Goal: Transaction & Acquisition: Purchase product/service

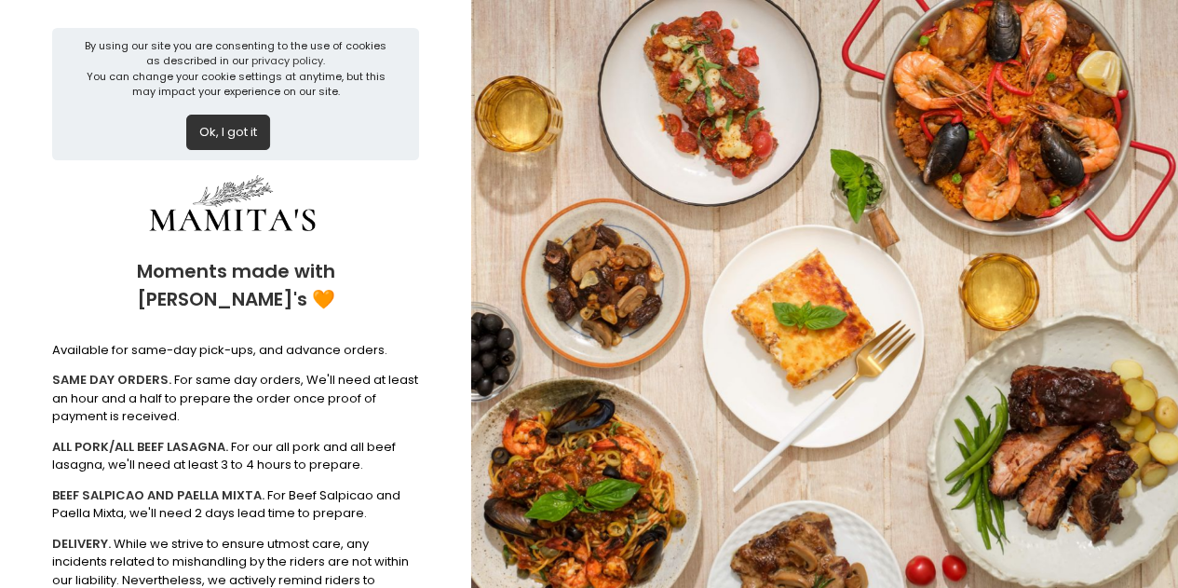
click at [242, 133] on button "Ok, I got it" at bounding box center [228, 132] width 84 height 35
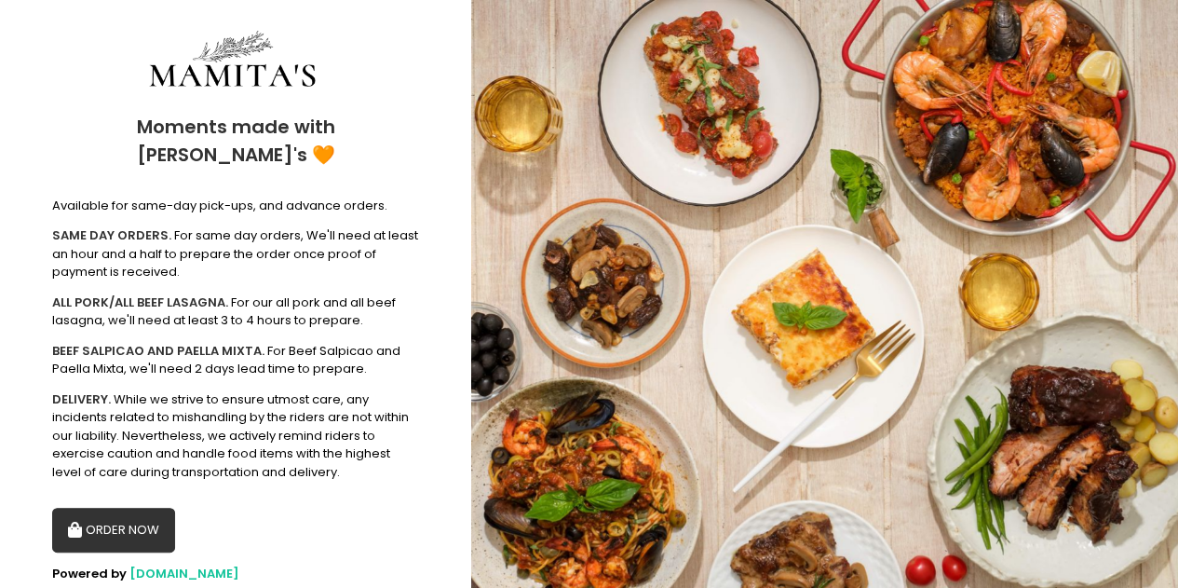
scroll to position [30, 0]
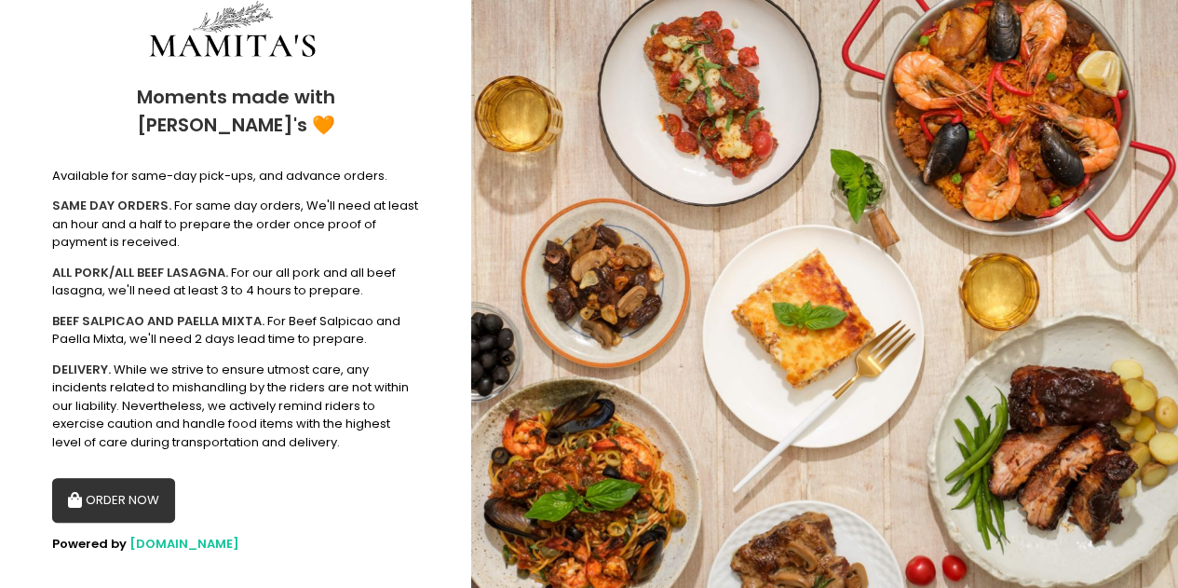
click at [100, 481] on button "ORDER NOW" at bounding box center [113, 500] width 123 height 45
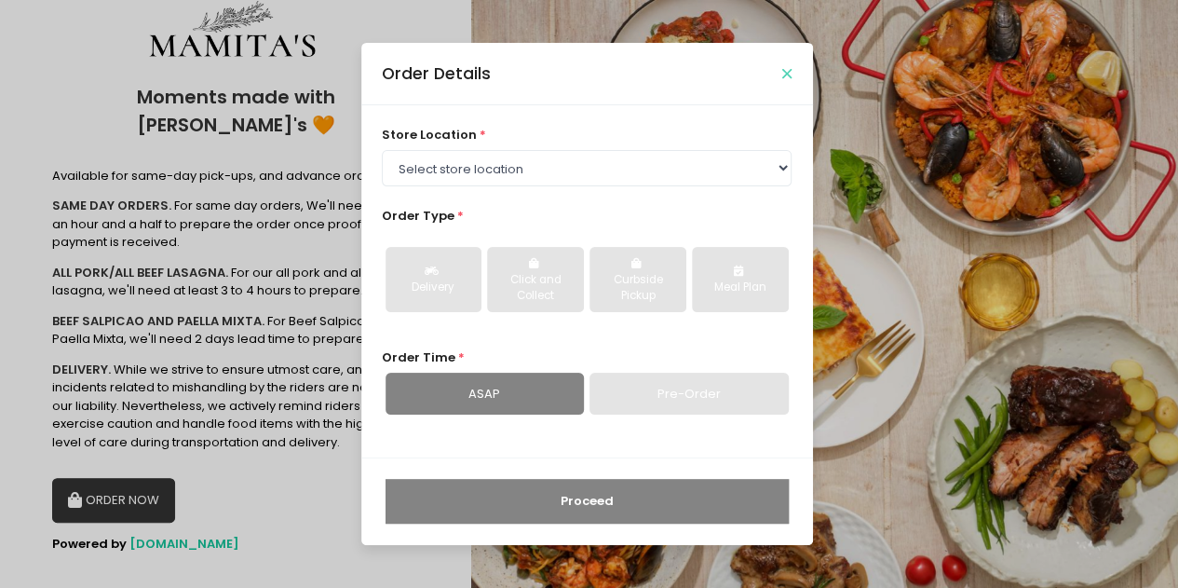
click at [783, 75] on icon "Close" at bounding box center [786, 74] width 9 height 14
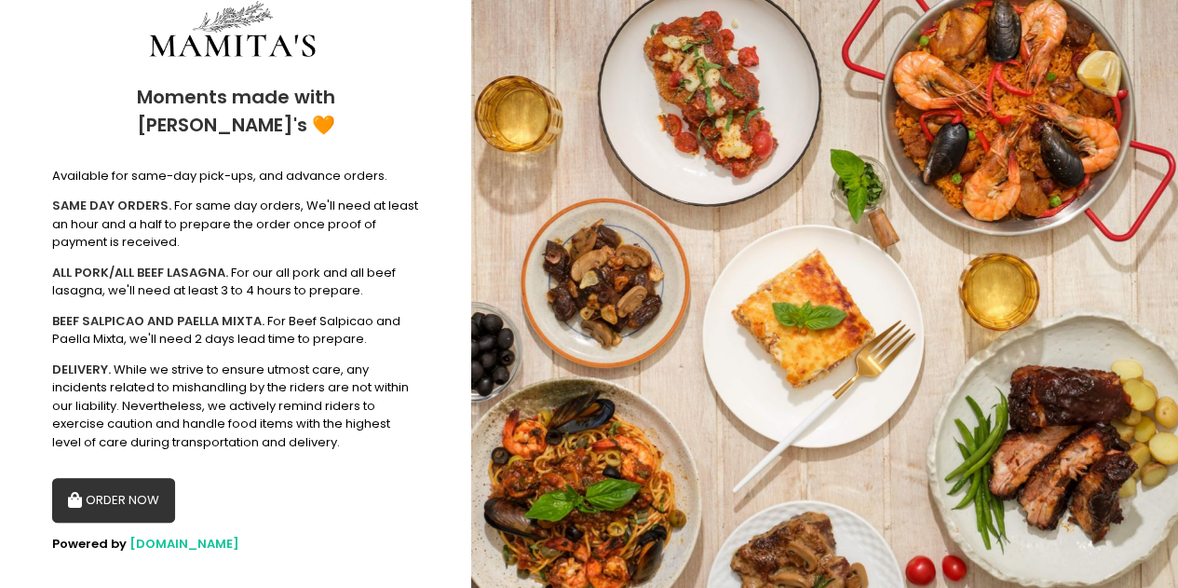
click at [128, 482] on button "ORDER NOW" at bounding box center [113, 500] width 123 height 45
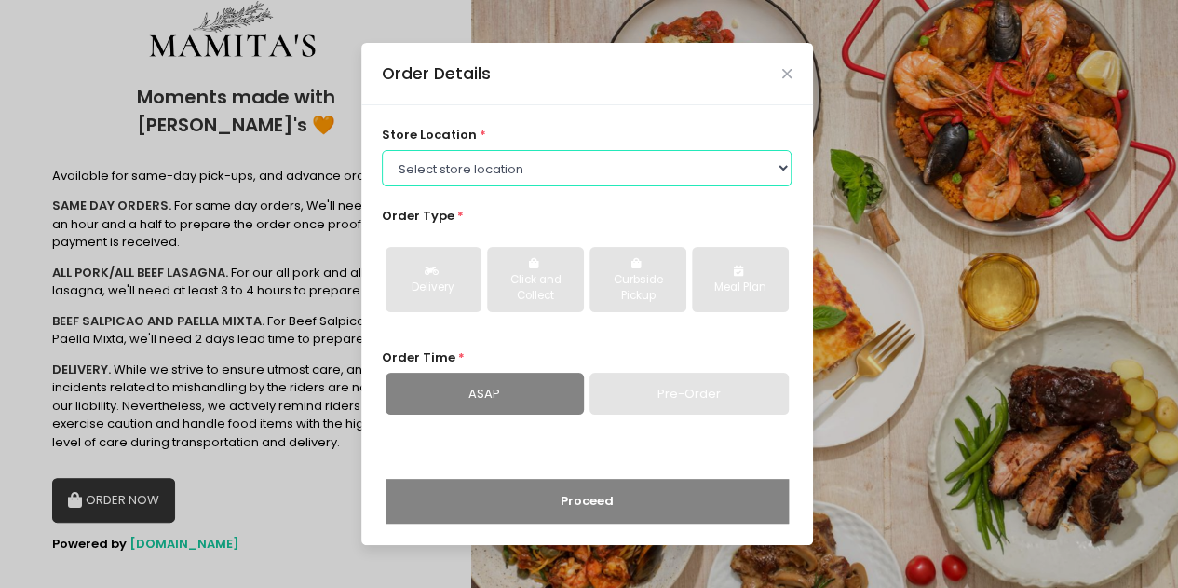
click at [606, 167] on select "Select store location Mamitas PH - [GEOGRAPHIC_DATA] Mamitas PH - [GEOGRAPHIC_D…" at bounding box center [587, 167] width 410 height 35
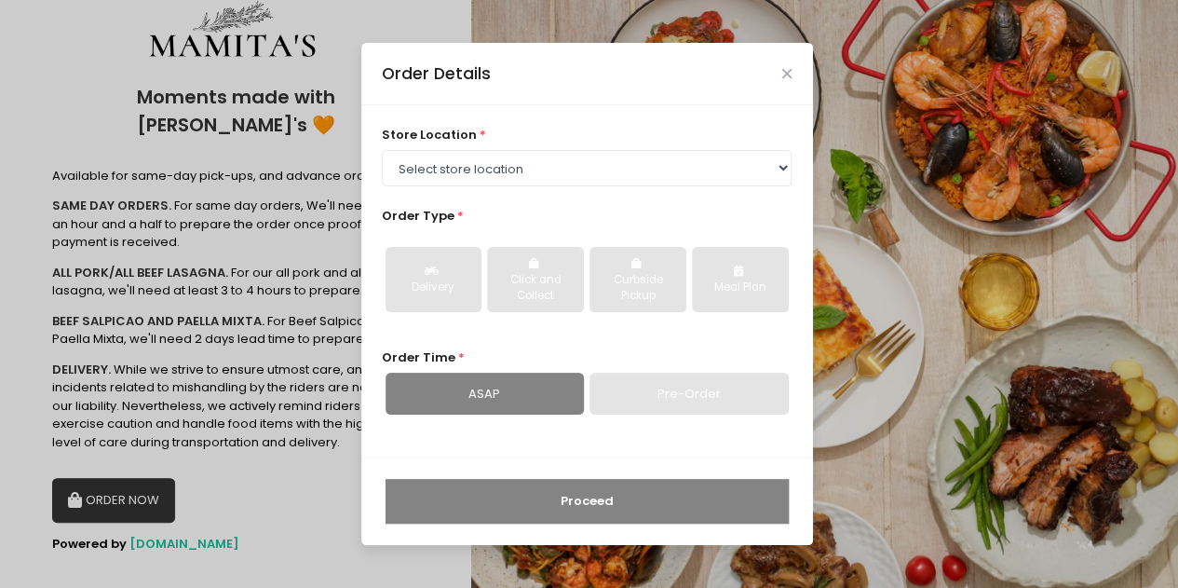
click at [773, 82] on div "Order Details" at bounding box center [587, 73] width 452 height 61
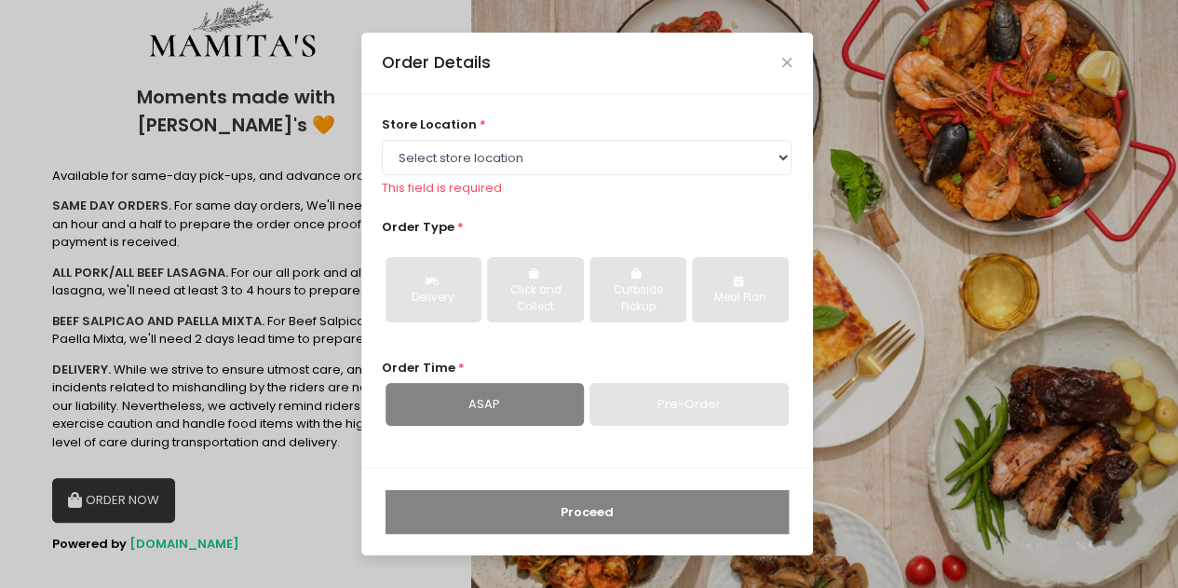
click at [782, 79] on div "Order Details" at bounding box center [587, 63] width 452 height 61
click at [790, 62] on icon "Close" at bounding box center [786, 63] width 9 height 14
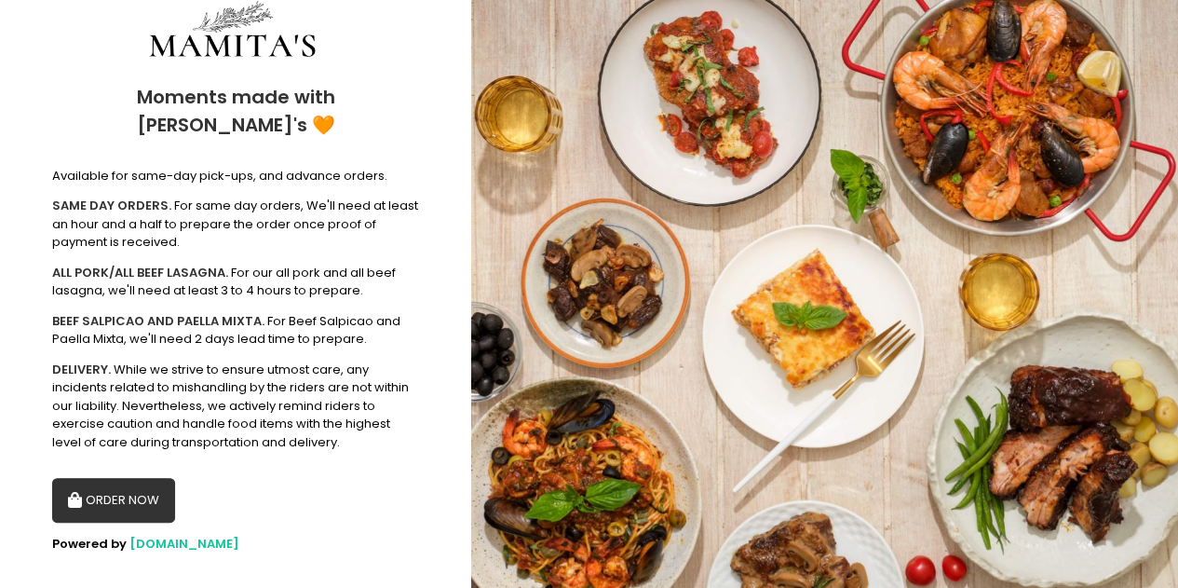
click at [604, 155] on img at bounding box center [824, 294] width 707 height 588
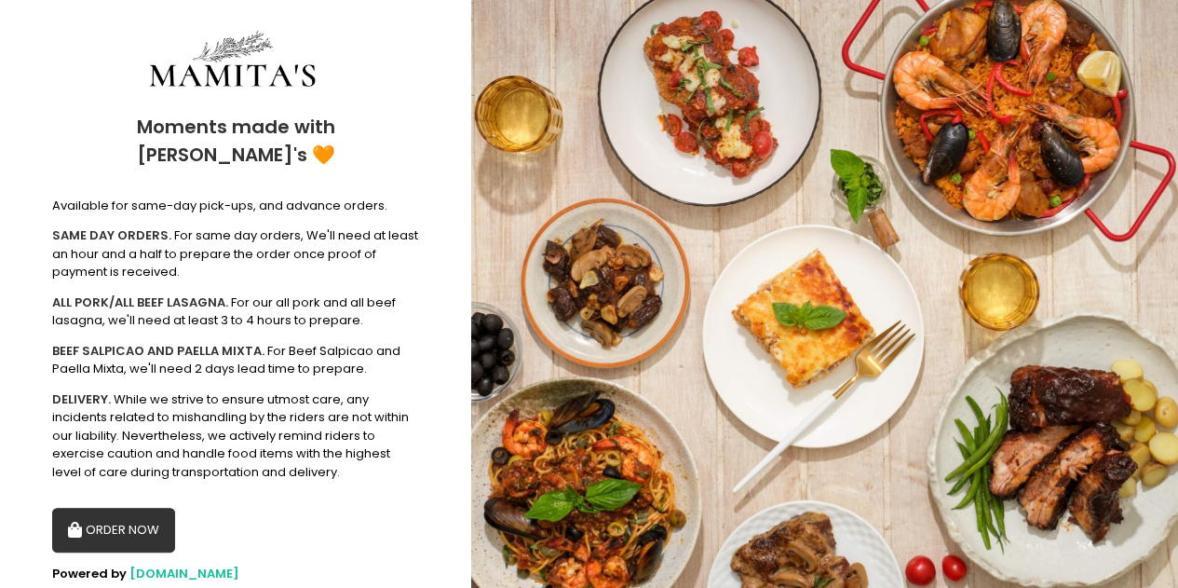
click at [125, 508] on button "ORDER NOW" at bounding box center [113, 530] width 123 height 45
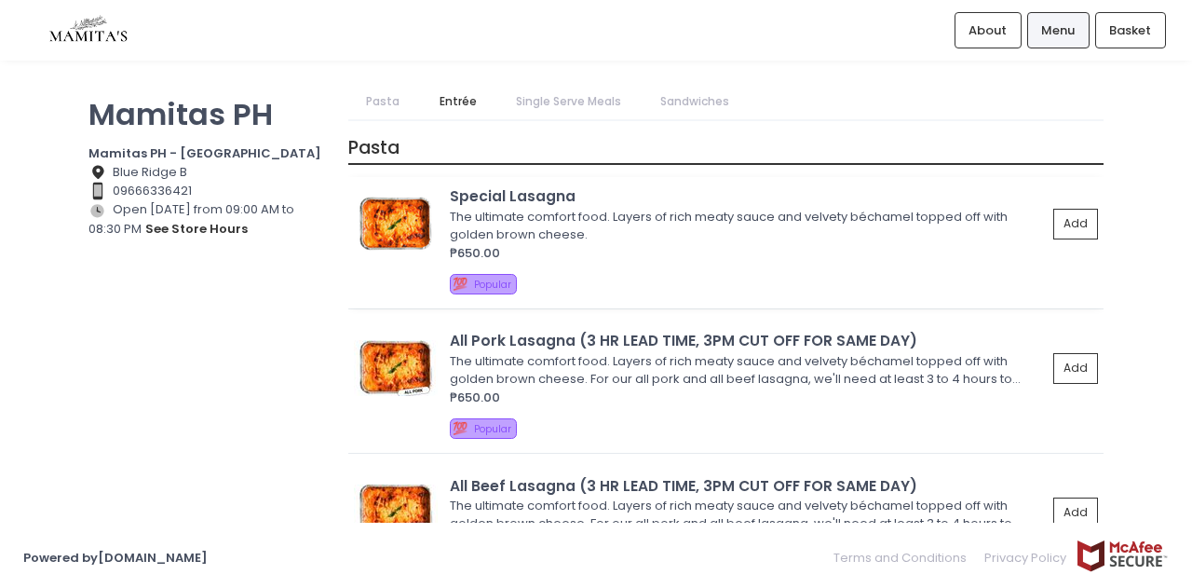
click at [658, 216] on div "The ultimate comfort food. Layers of rich meaty sauce and velvety béchamel topp…" at bounding box center [745, 226] width 591 height 36
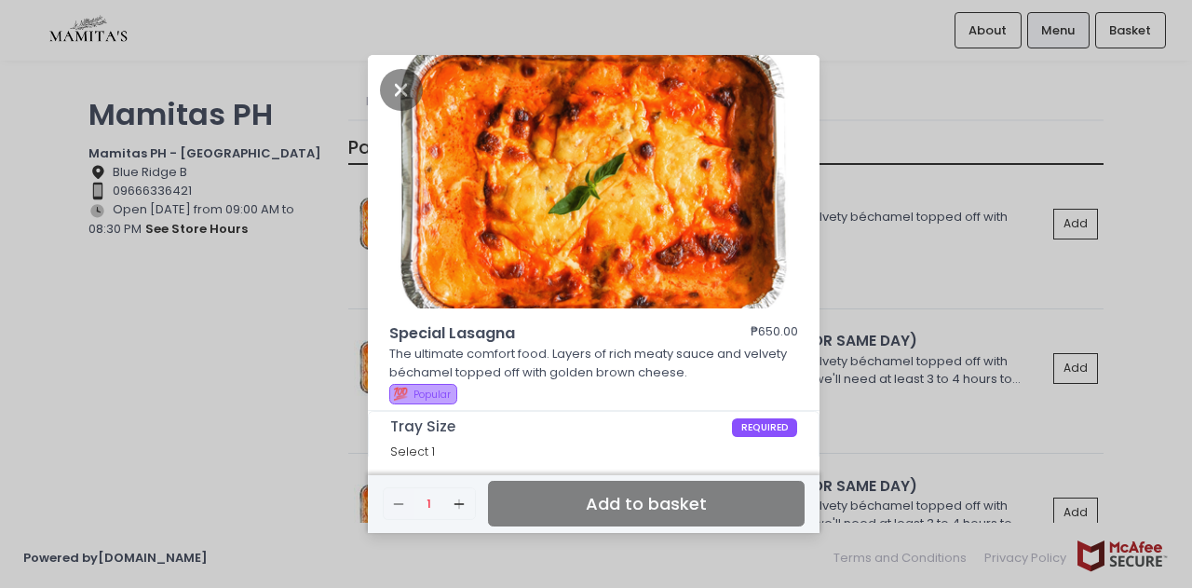
click at [419, 454] on span "Select 1" at bounding box center [412, 451] width 45 height 16
click at [445, 428] on span "Tray Size" at bounding box center [561, 426] width 342 height 17
click at [754, 432] on span "REQUIRED" at bounding box center [765, 427] width 66 height 19
click at [453, 499] on icon "Add Created with Sketch." at bounding box center [459, 503] width 15 height 15
click at [387, 509] on button "Remove Created with Sketch." at bounding box center [399, 503] width 31 height 31
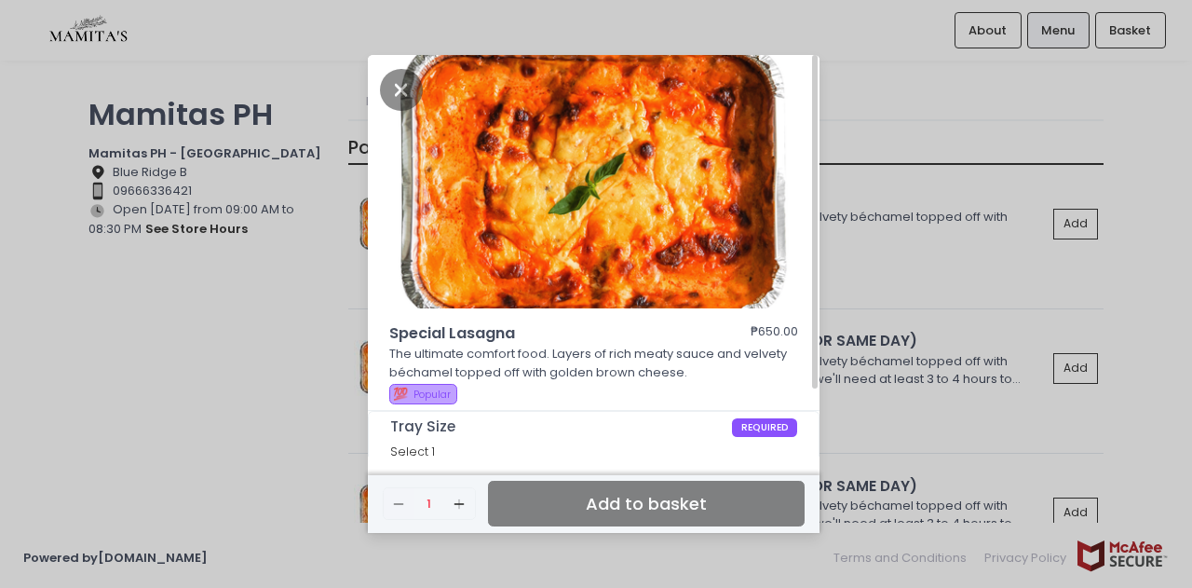
click at [418, 453] on span "Select 1" at bounding box center [412, 451] width 45 height 16
click at [430, 397] on span "Popular" at bounding box center [432, 394] width 37 height 14
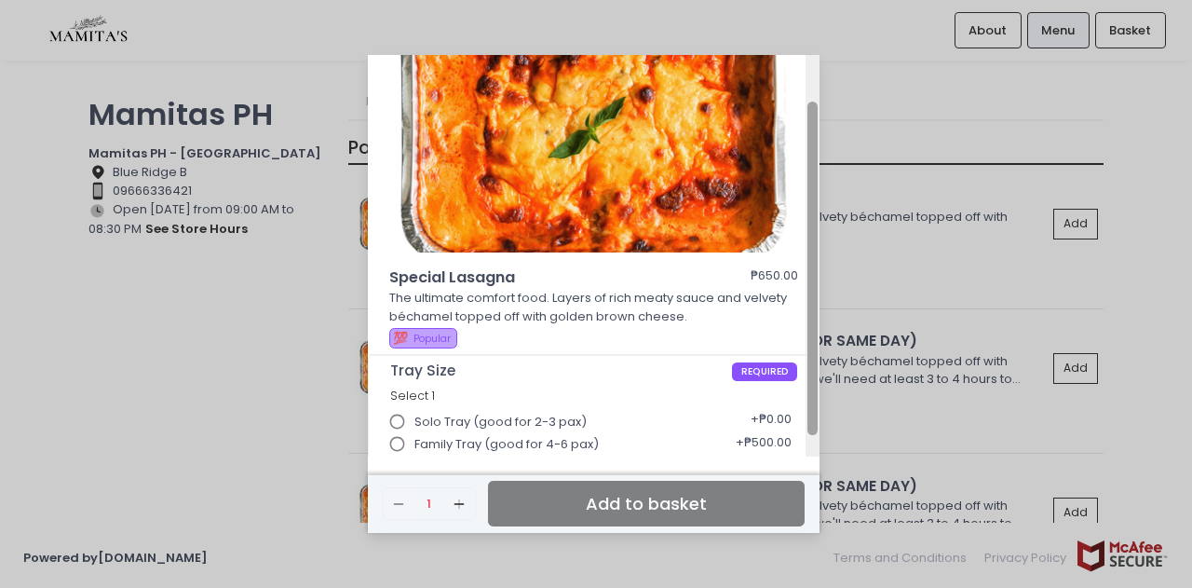
scroll to position [82, 0]
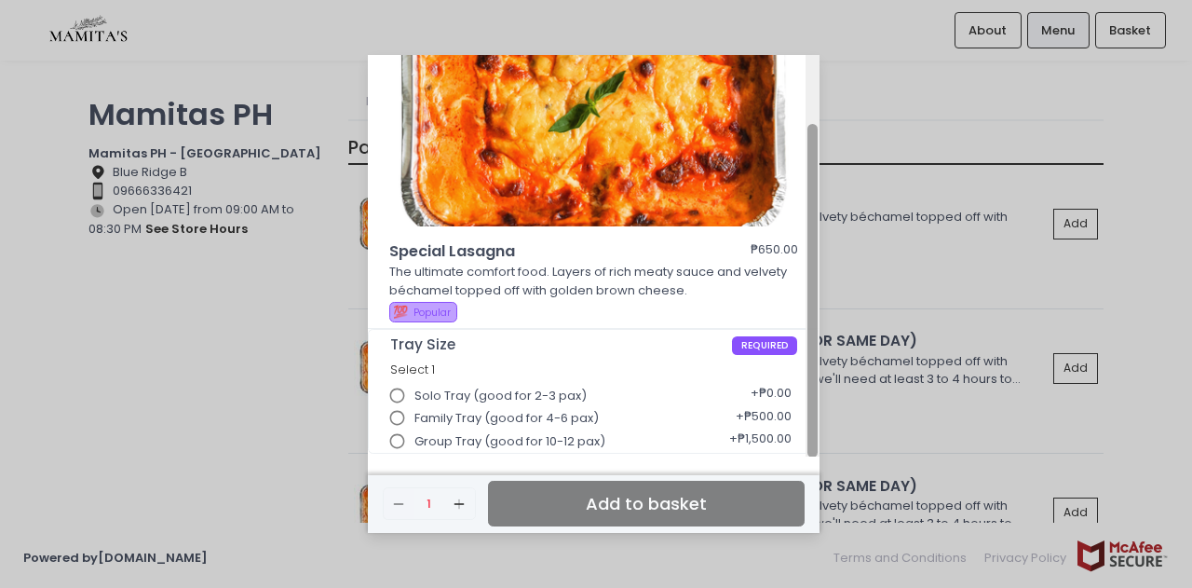
drag, startPoint x: 816, startPoint y: 380, endPoint x: 797, endPoint y: 476, distance: 97.7
click at [797, 476] on div "Special Lasagna ₱650.00 The ultimate comfort food. Layers of rich meaty sauce a…" at bounding box center [594, 293] width 452 height 477
click at [754, 448] on div "+ ₱1,500.00" at bounding box center [760, 441] width 75 height 35
click at [400, 437] on input "Group Tray (good for 10-12 pax)" at bounding box center [397, 441] width 35 height 35
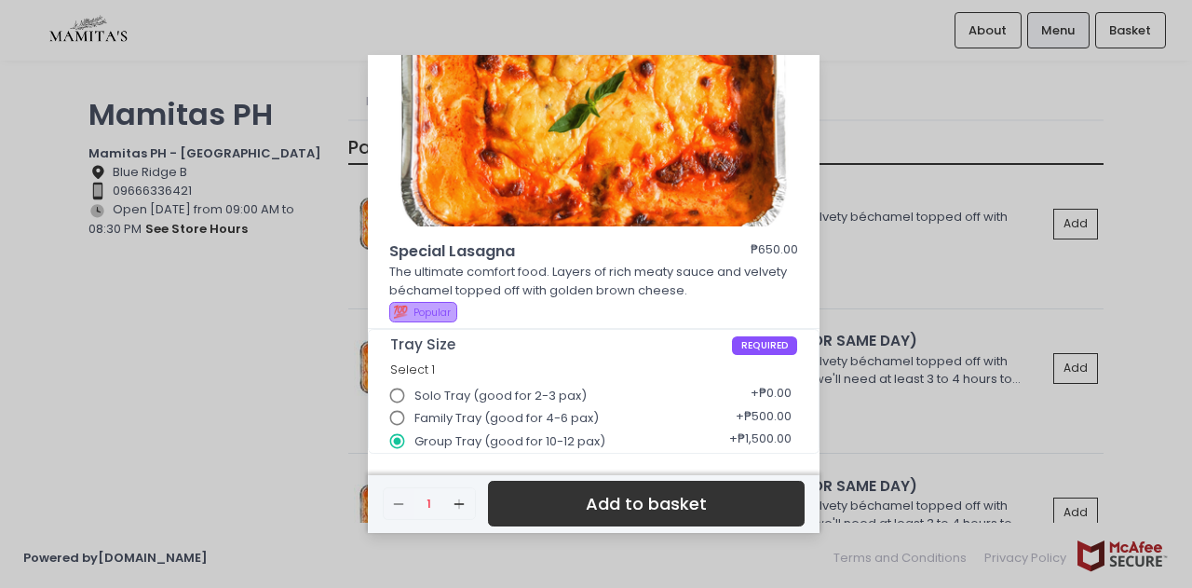
click at [433, 498] on div "Remove Created with Sketch. 1 Add Created with Sketch." at bounding box center [429, 503] width 93 height 33
click at [433, 501] on div "Remove Created with Sketch. 1 Add Created with Sketch." at bounding box center [429, 503] width 93 height 33
click at [453, 500] on icon "Add Created with Sketch." at bounding box center [459, 503] width 15 height 15
click at [455, 500] on icon "Add Created with Sketch." at bounding box center [459, 503] width 15 height 15
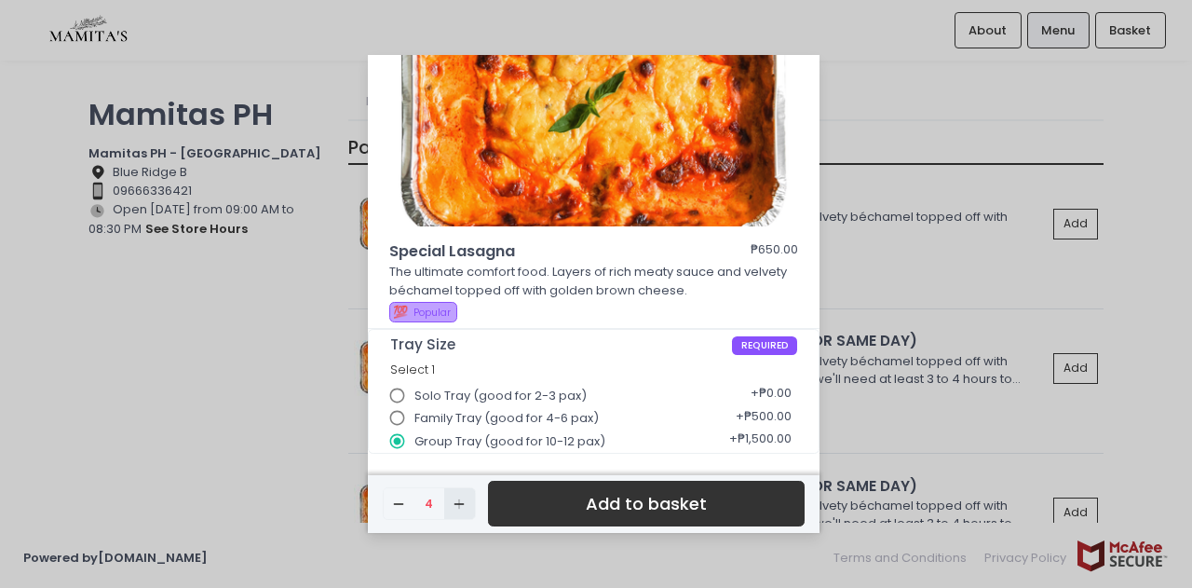
click at [455, 500] on icon "Add Created with Sketch." at bounding box center [459, 503] width 15 height 15
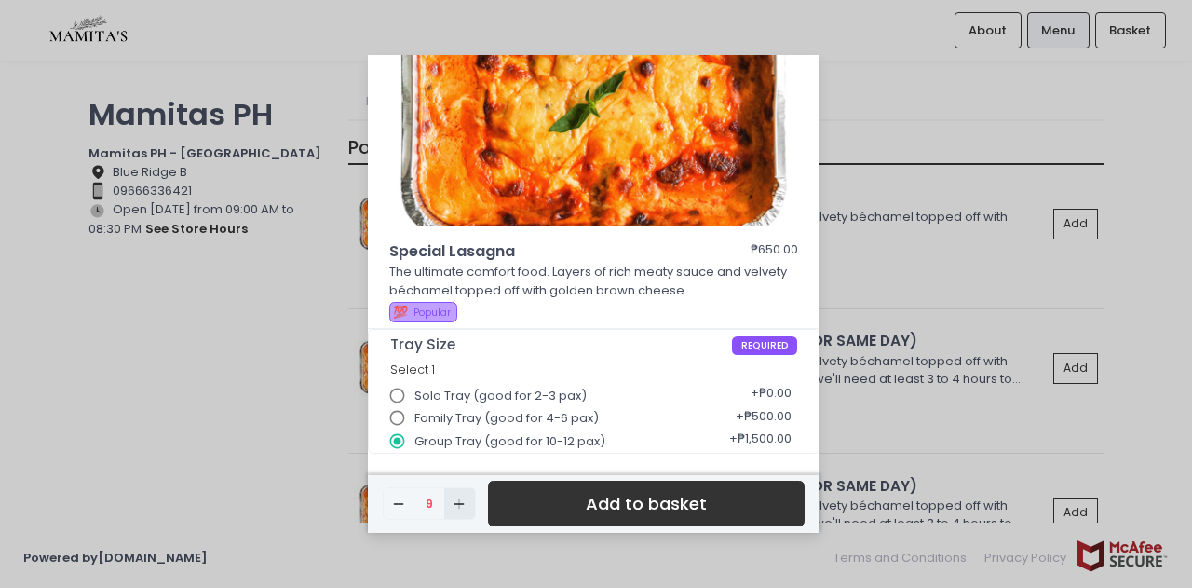
click at [455, 500] on icon "Add Created with Sketch." at bounding box center [459, 503] width 15 height 15
click at [455, 506] on icon "Add Created with Sketch." at bounding box center [459, 503] width 15 height 15
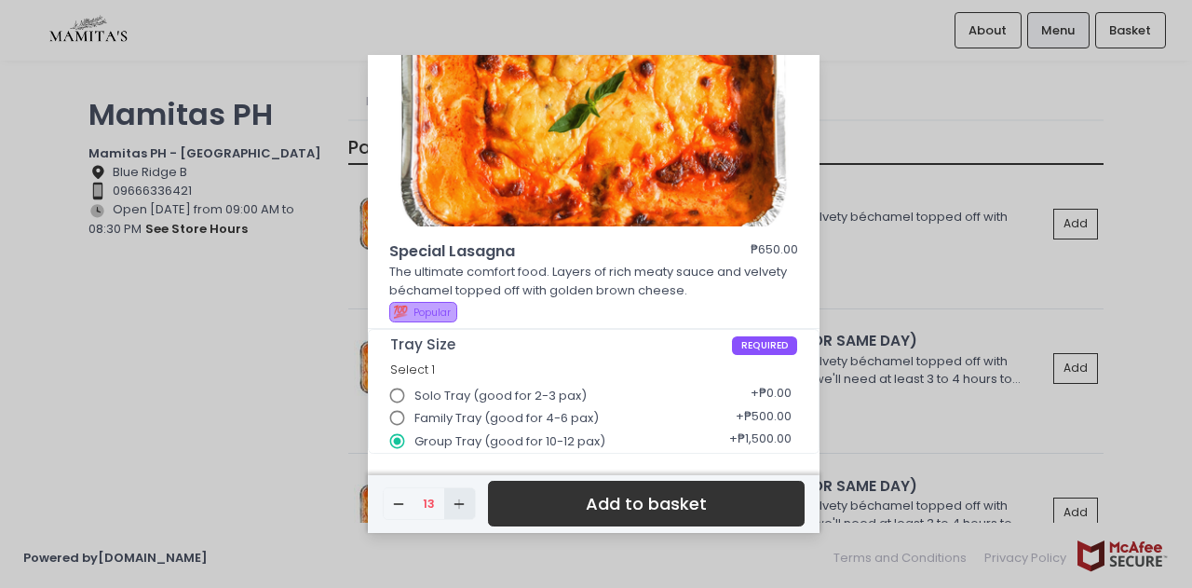
click at [455, 506] on icon "Add Created with Sketch." at bounding box center [459, 503] width 15 height 15
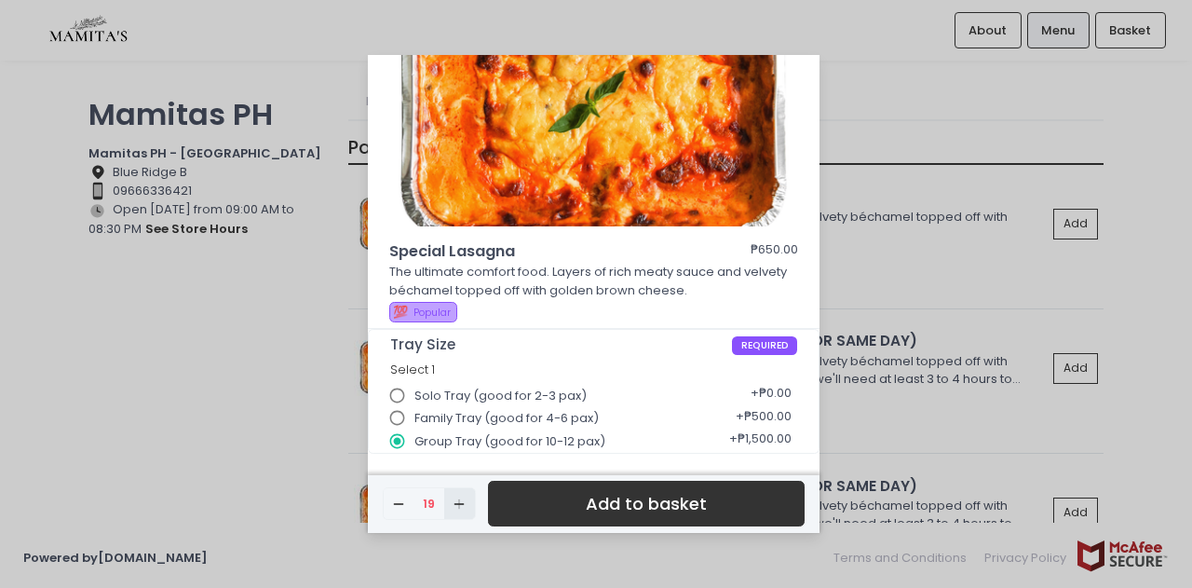
click at [455, 506] on icon "Add Created with Sketch." at bounding box center [459, 503] width 15 height 15
click at [531, 510] on button "Add to basket" at bounding box center [646, 504] width 317 height 46
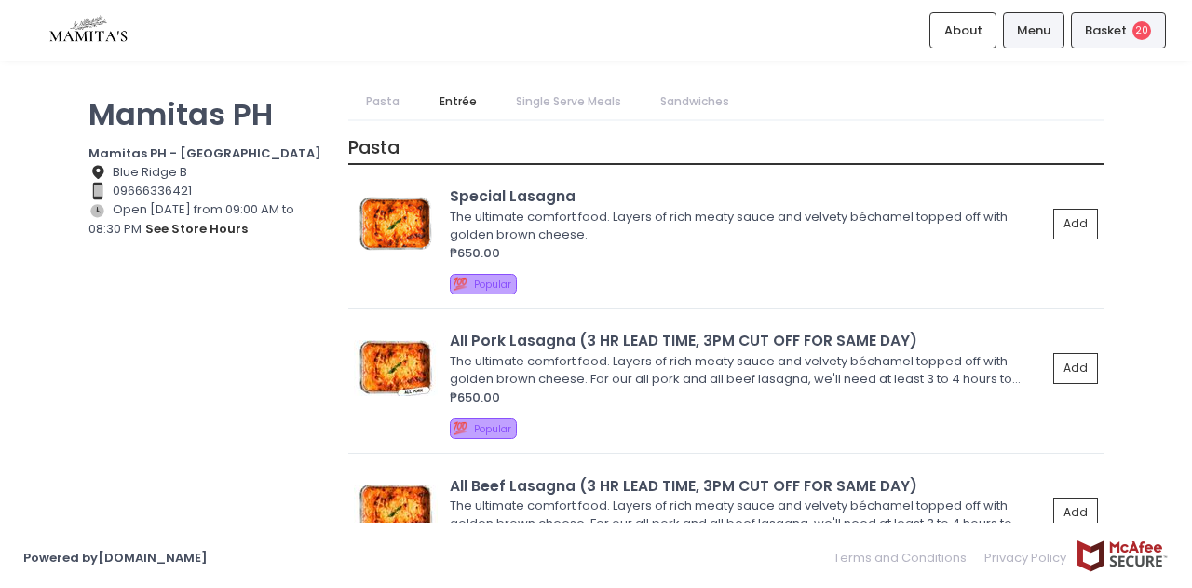
click at [1097, 35] on span "Basket" at bounding box center [1106, 30] width 42 height 19
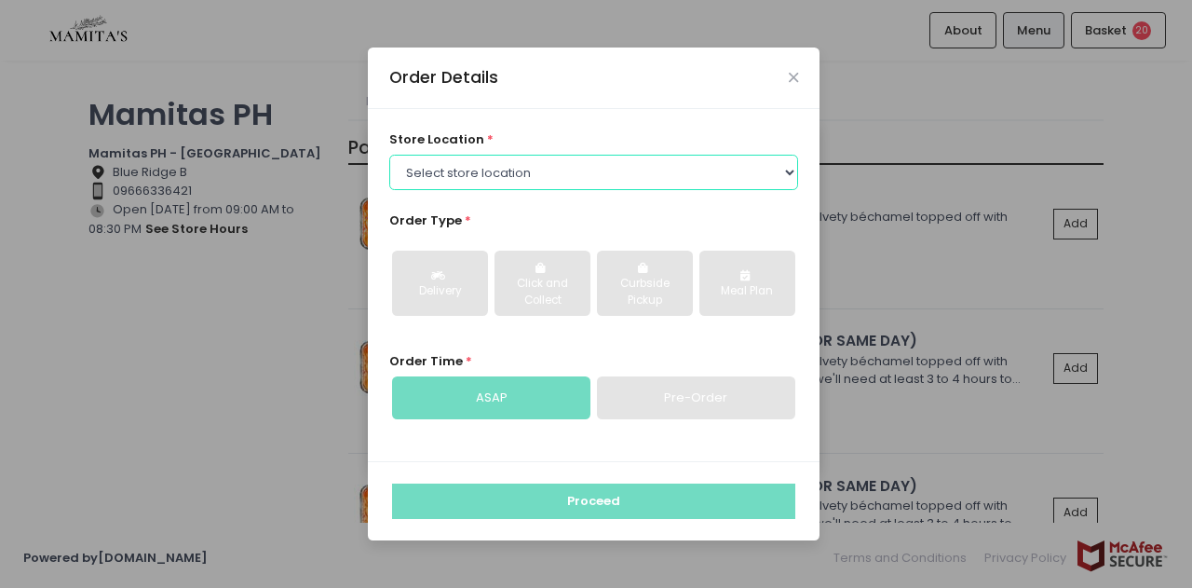
click at [591, 170] on select "Select store location Mamitas PH - [GEOGRAPHIC_DATA] Mamitas PH - [GEOGRAPHIC_D…" at bounding box center [594, 172] width 410 height 35
select select "65ad40693dc37ee8b8129aca"
click at [389, 155] on select "Select store location Mamitas PH - [GEOGRAPHIC_DATA] Mamitas PH - [GEOGRAPHIC_D…" at bounding box center [594, 172] width 410 height 35
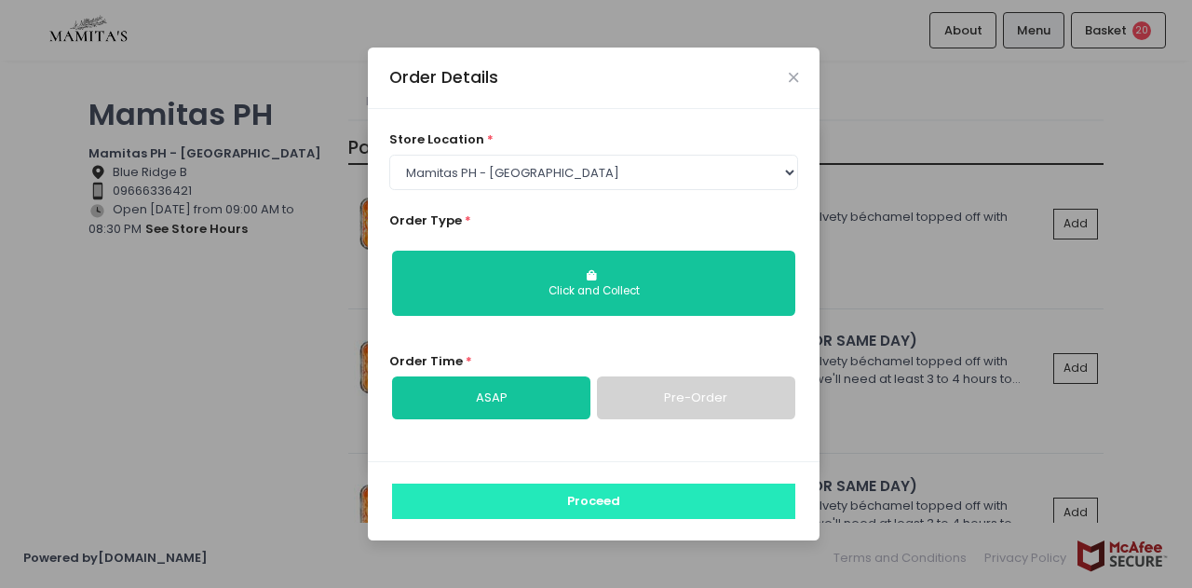
click at [610, 491] on button "Proceed" at bounding box center [593, 500] width 403 height 35
